Goal: Task Accomplishment & Management: Manage account settings

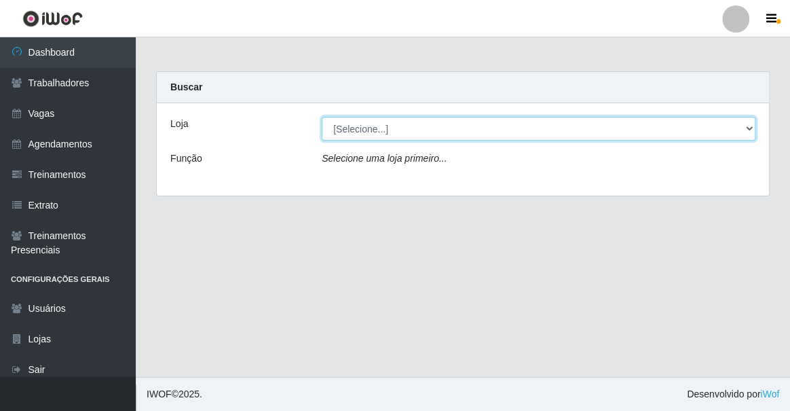
click at [359, 134] on select "[Selecione...] Famiglia Muccini - Ristorante João Pessoa" at bounding box center [539, 129] width 434 height 24
select select "267"
click at [322, 117] on select "[Selecione...] Famiglia Muccini - Ristorante João Pessoa" at bounding box center [539, 129] width 434 height 24
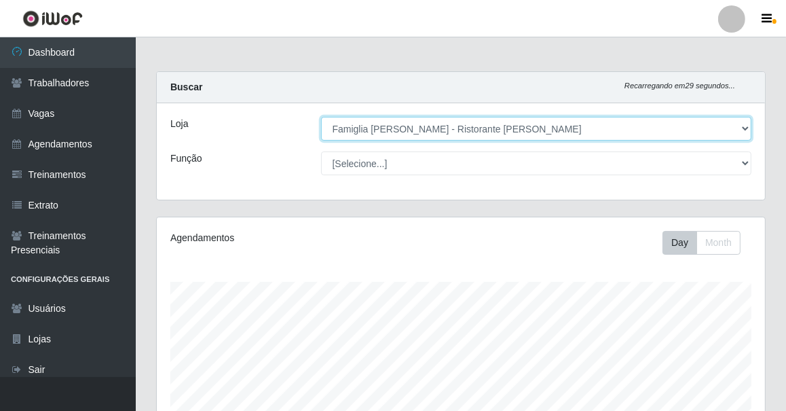
scroll to position [282, 608]
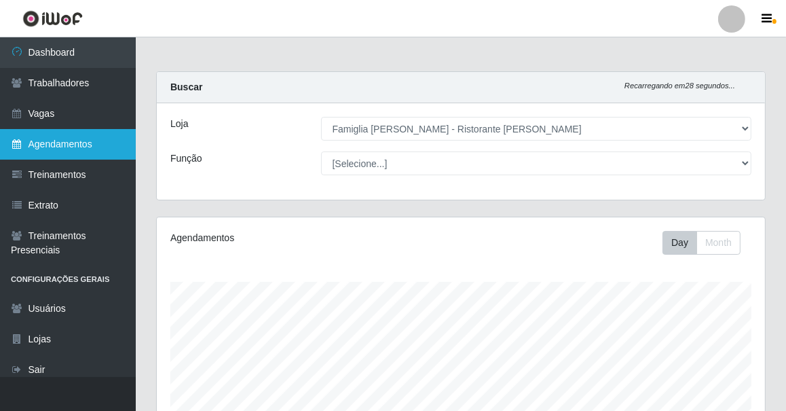
click at [111, 143] on link "Agendamentos" at bounding box center [68, 144] width 136 height 31
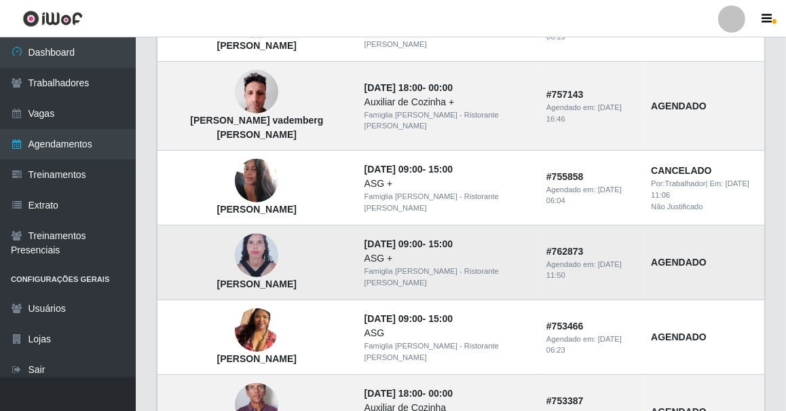
scroll to position [987, 0]
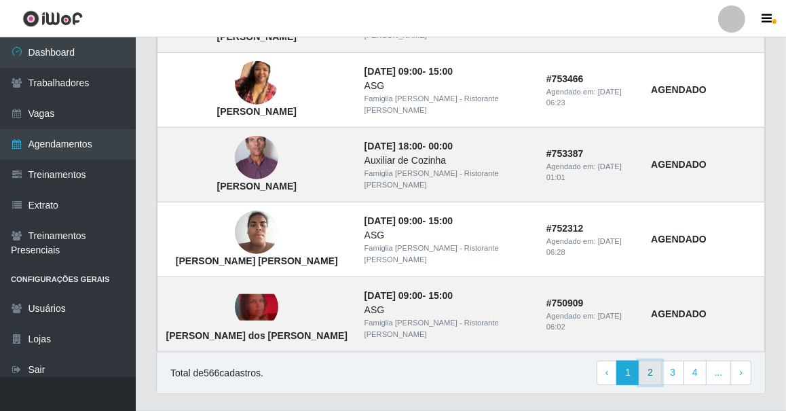
click at [654, 360] on link "2" at bounding box center [650, 372] width 23 height 24
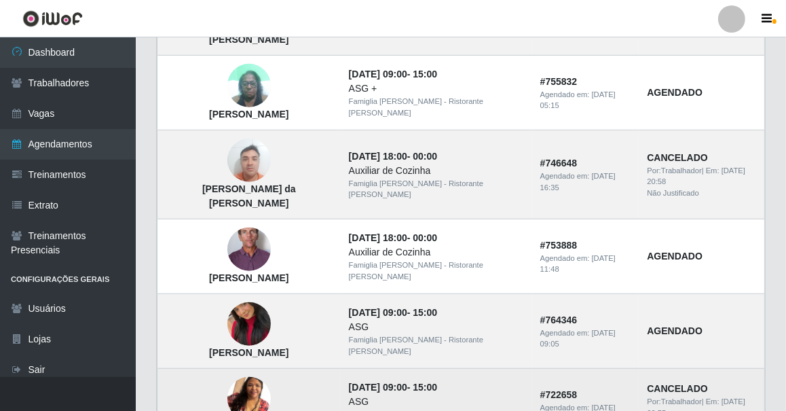
scroll to position [1004, 0]
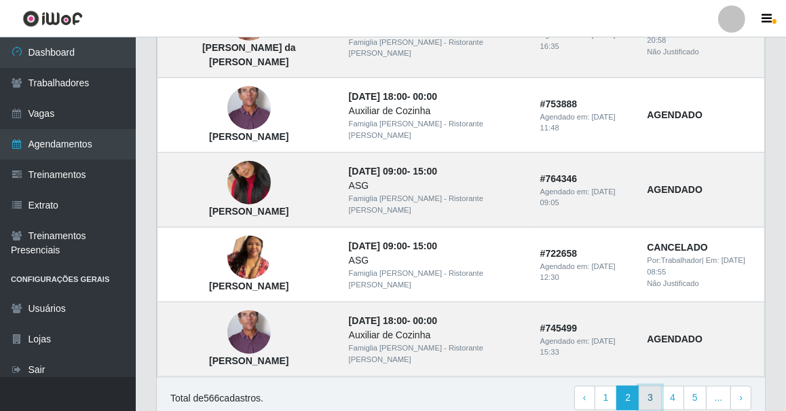
click at [652, 386] on link "3" at bounding box center [650, 398] width 23 height 24
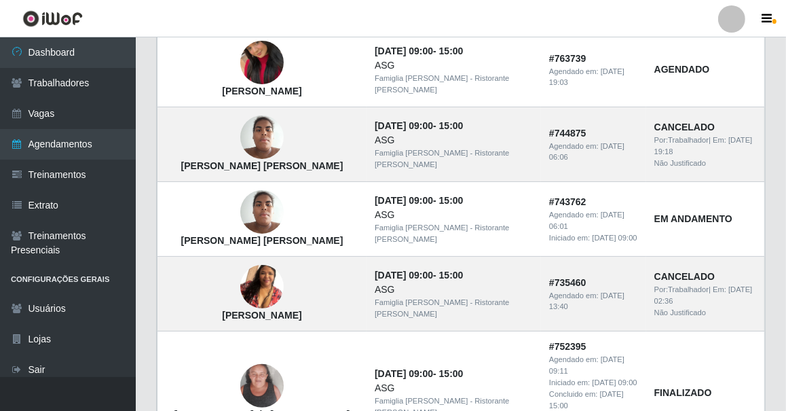
scroll to position [61, 0]
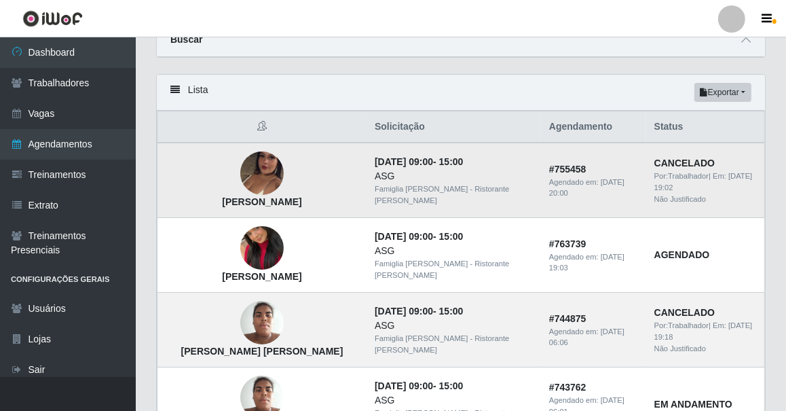
click at [253, 175] on img at bounding box center [261, 173] width 43 height 77
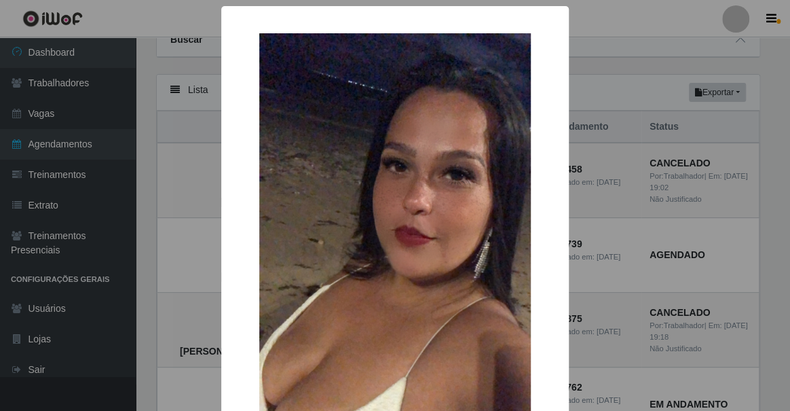
click at [193, 176] on div "× [PERSON_NAME] OK Cancel" at bounding box center [395, 205] width 790 height 411
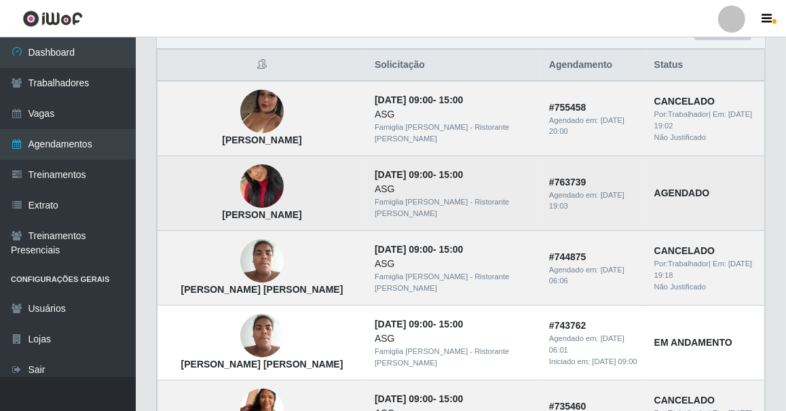
scroll to position [246, 0]
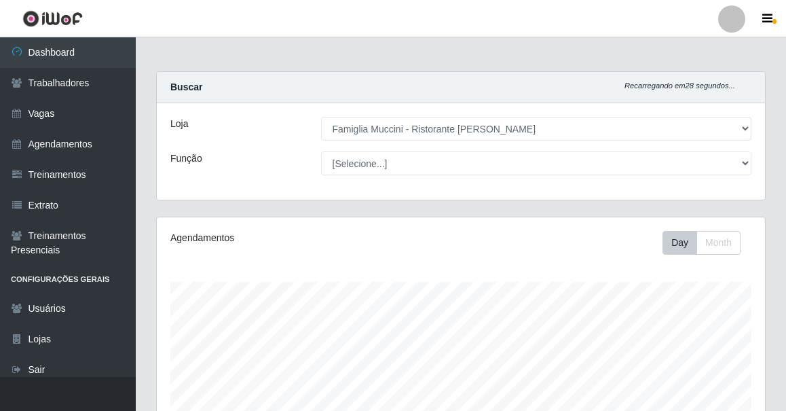
select select "267"
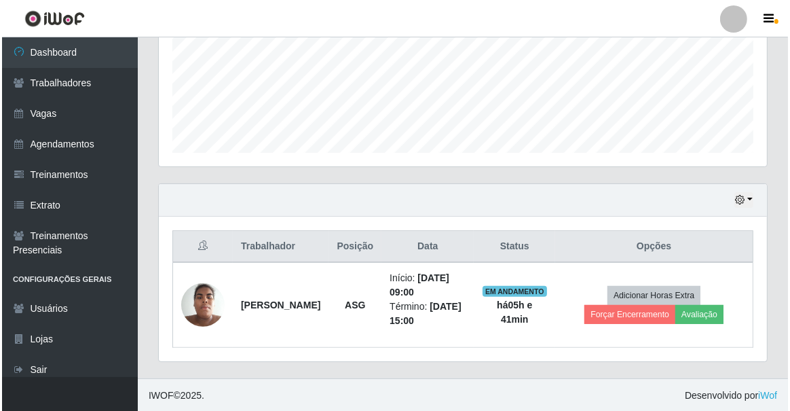
scroll to position [282, 608]
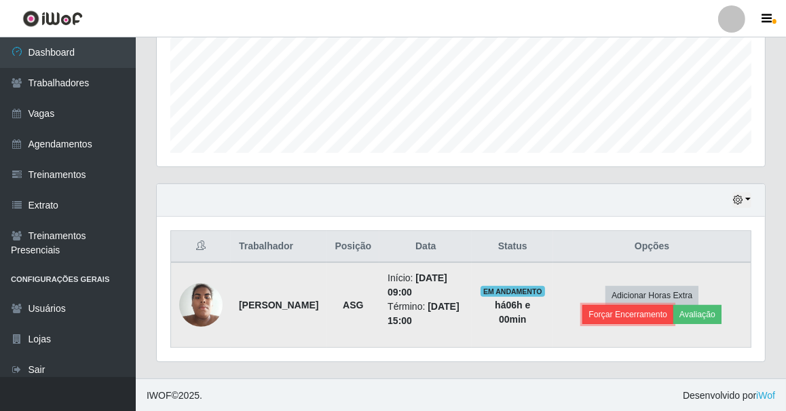
click at [651, 319] on button "Forçar Encerramento" at bounding box center [627, 314] width 91 height 19
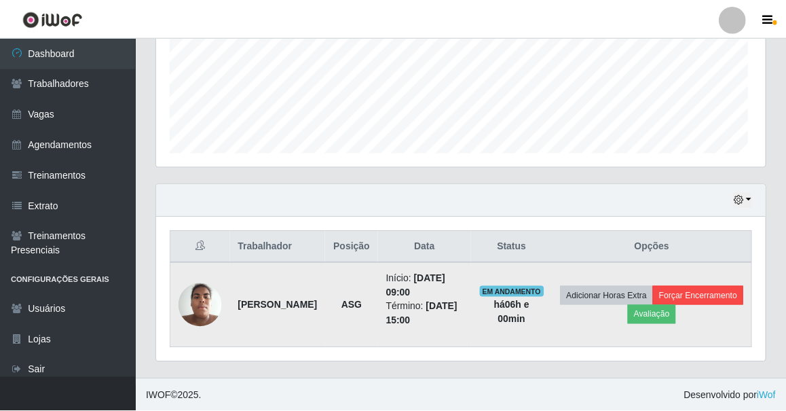
scroll to position [282, 602]
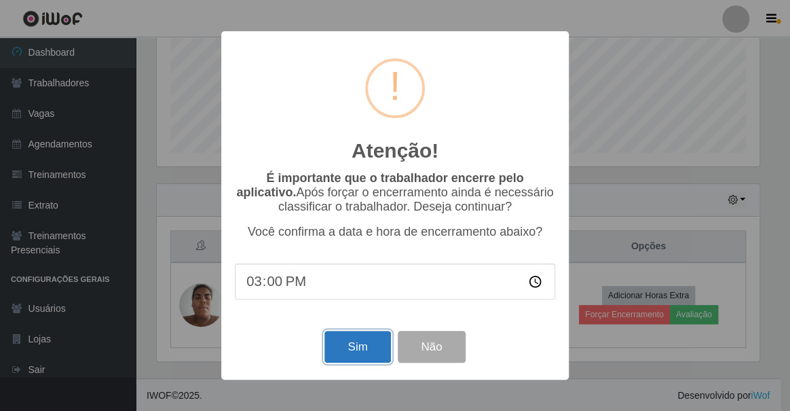
click at [352, 350] on button "Sim" at bounding box center [357, 347] width 66 height 32
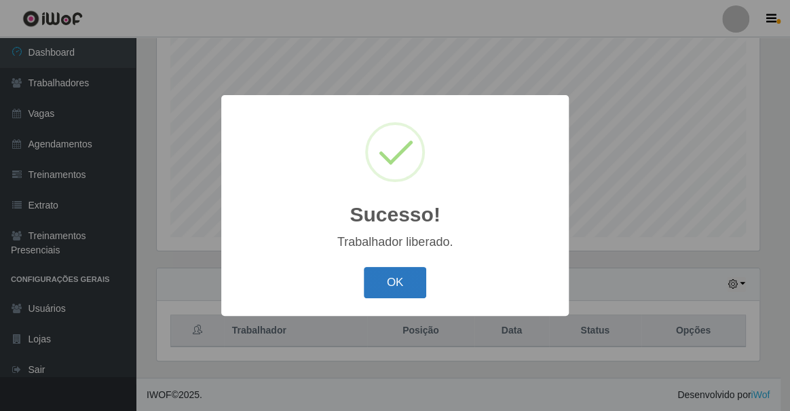
click at [377, 284] on button "OK" at bounding box center [395, 283] width 63 height 32
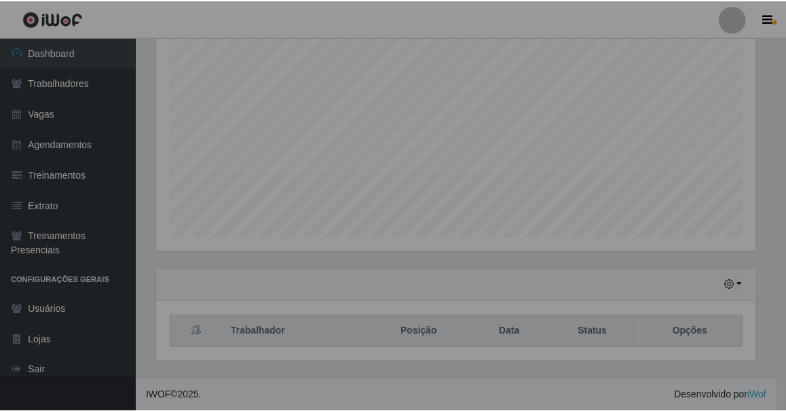
scroll to position [282, 608]
